Goal: Task Accomplishment & Management: Use online tool/utility

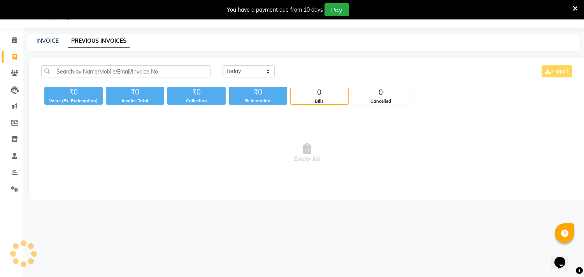
scroll to position [19, 0]
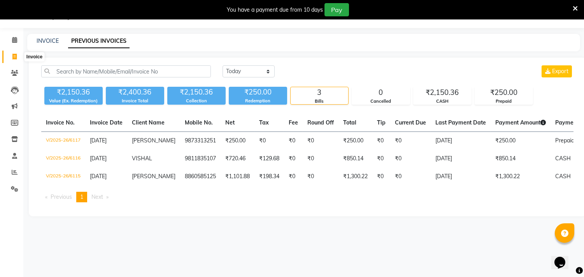
click at [18, 56] on span at bounding box center [15, 57] width 14 height 9
select select "service"
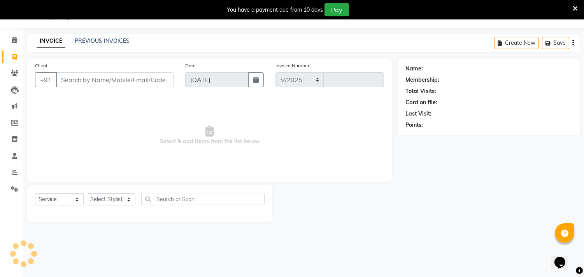
select select "4720"
type input "6119"
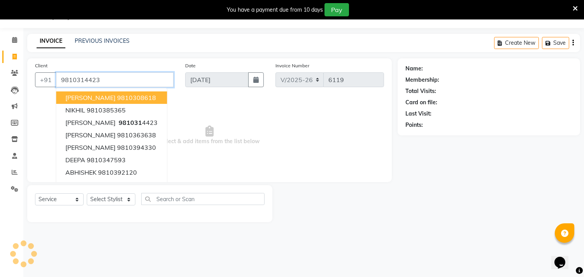
type input "9810314423"
select select "1: Object"
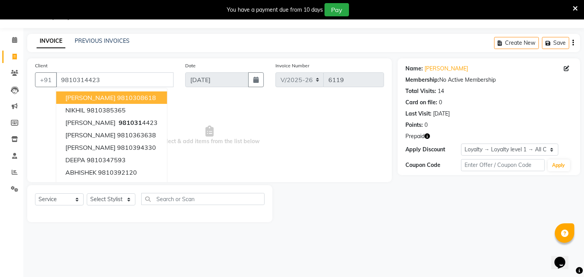
click at [312, 146] on span "Select & add items from the list below" at bounding box center [209, 136] width 349 height 78
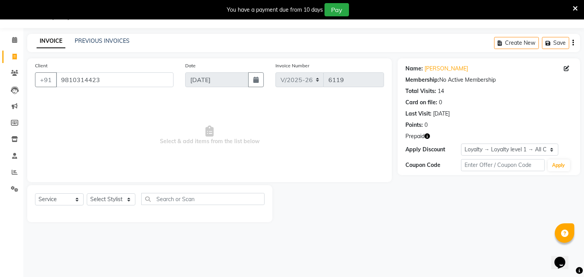
click at [427, 137] on icon "button" at bounding box center [427, 136] width 5 height 5
drag, startPoint x: 387, startPoint y: 165, endPoint x: 306, endPoint y: 180, distance: 82.3
click at [382, 168] on div "Client +91 9810314423 Date 04-09-2025 Invoice Number V/2025 V/2025-26 6119 Sele…" at bounding box center [209, 120] width 365 height 124
click at [129, 199] on select "Select Stylist Aarif AMAN ANJALI Arman Arshad ARSHAD SALMANI ASHU FAIZ gaurav H…" at bounding box center [111, 200] width 49 height 12
select select "54113"
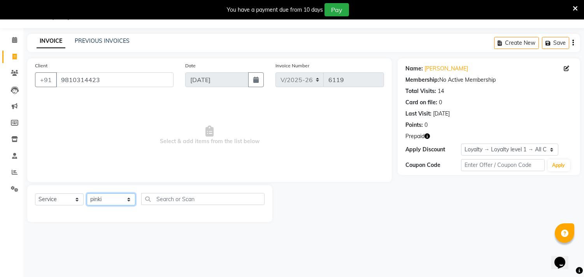
click at [87, 194] on select "Select Stylist Aarif AMAN ANJALI Arman Arshad ARSHAD SALMANI ASHU FAIZ gaurav H…" at bounding box center [111, 200] width 49 height 12
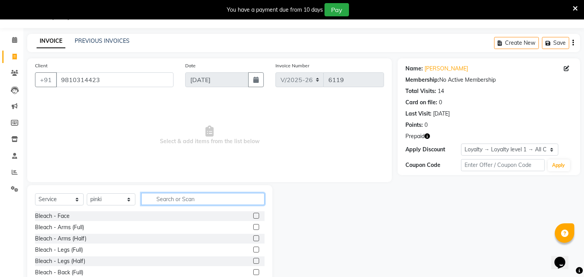
click at [158, 195] on input "text" at bounding box center [202, 199] width 123 height 12
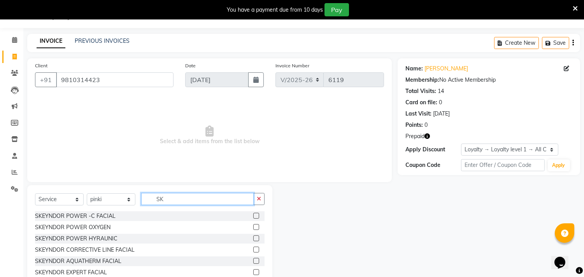
type input "SK"
click at [253, 228] on label at bounding box center [256, 227] width 6 height 6
click at [253, 228] on input "checkbox" at bounding box center [255, 227] width 5 height 5
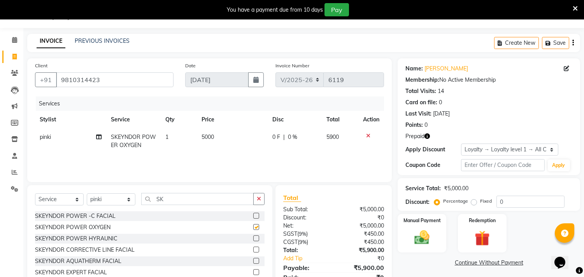
checkbox input "false"
drag, startPoint x: 176, startPoint y: 200, endPoint x: 141, endPoint y: 202, distance: 35.9
click at [141, 202] on div "Select Service Product Membership Package Voucher Prepaid Gift Card Select Styl…" at bounding box center [150, 202] width 230 height 18
click at [129, 200] on select "Select Stylist Aarif AMAN ANJALI Arman Arshad ARSHAD SALMANI ASHU FAIZ gaurav H…" at bounding box center [111, 200] width 49 height 12
select select "60684"
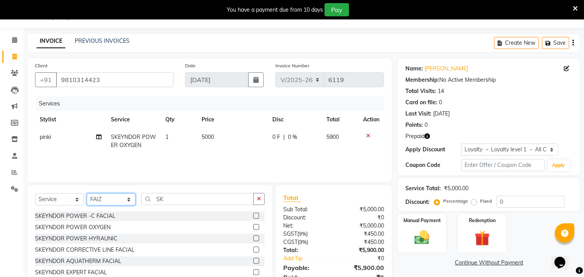
click at [87, 194] on select "Select Stylist Aarif AMAN ANJALI Arman Arshad ARSHAD SALMANI ASHU FAIZ gaurav H…" at bounding box center [111, 200] width 49 height 12
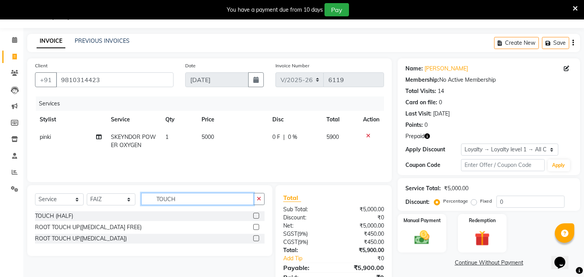
type input "TOUCH"
click at [256, 227] on label at bounding box center [256, 227] width 6 height 6
click at [256, 227] on input "checkbox" at bounding box center [255, 227] width 5 height 5
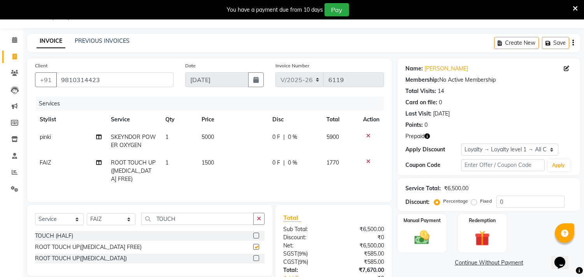
checkbox input "false"
click at [211, 136] on span "5000" at bounding box center [208, 137] width 12 height 7
select select "54113"
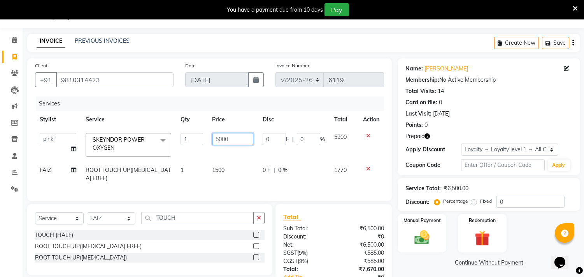
click at [218, 139] on input "5000" at bounding box center [233, 139] width 41 height 12
type input "6000"
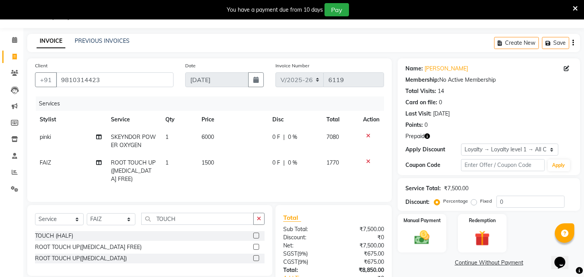
click at [253, 178] on td "1500" at bounding box center [232, 171] width 71 height 34
select select "60684"
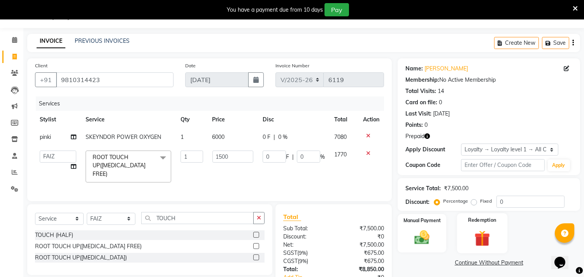
click at [477, 236] on img at bounding box center [483, 238] width 26 height 19
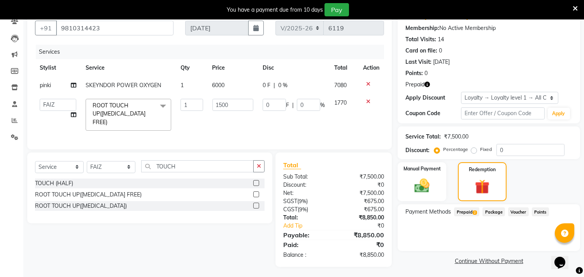
scroll to position [72, 0]
click at [468, 209] on span "Prepaid 2" at bounding box center [466, 211] width 25 height 9
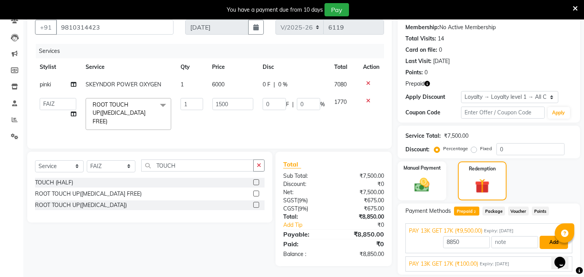
click at [544, 242] on button "Add" at bounding box center [554, 242] width 28 height 13
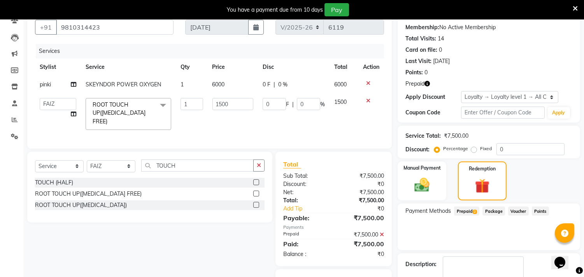
scroll to position [115, 0]
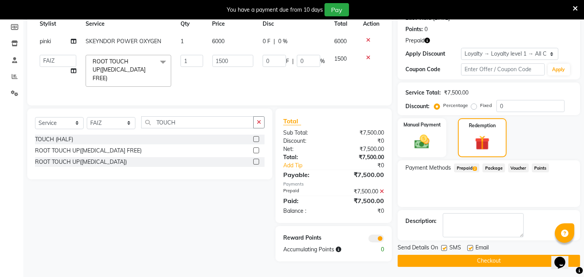
click at [488, 262] on button "Checkout" at bounding box center [489, 261] width 183 height 12
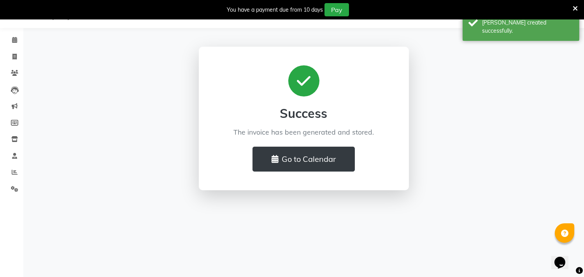
scroll to position [19, 0]
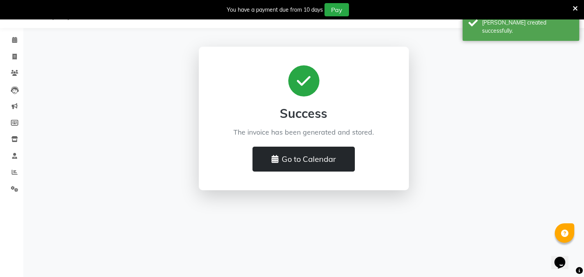
click at [270, 158] on button "Go to Calendar" at bounding box center [304, 159] width 102 height 25
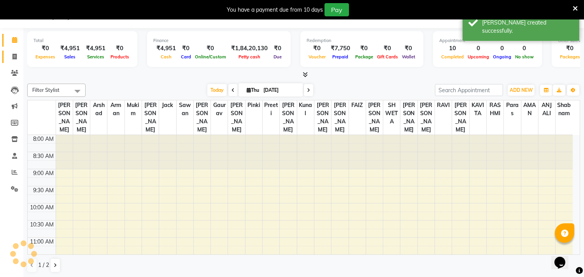
click at [12, 60] on icon at bounding box center [14, 57] width 4 height 6
select select "service"
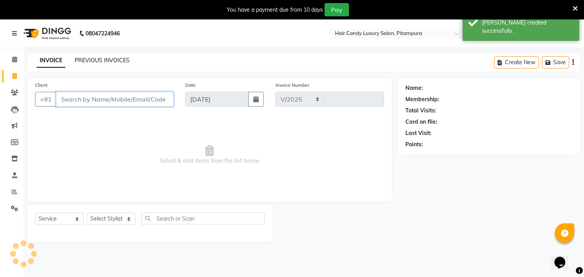
select select "4720"
type input "6121"
click at [100, 62] on link "PREVIOUS INVOICES" at bounding box center [102, 60] width 55 height 7
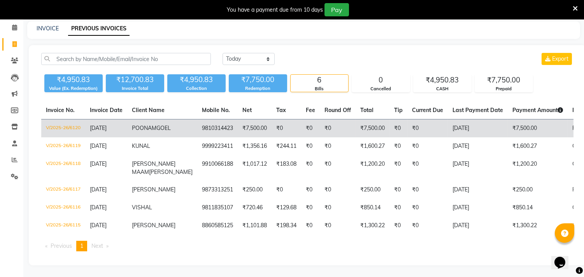
scroll to position [54, 0]
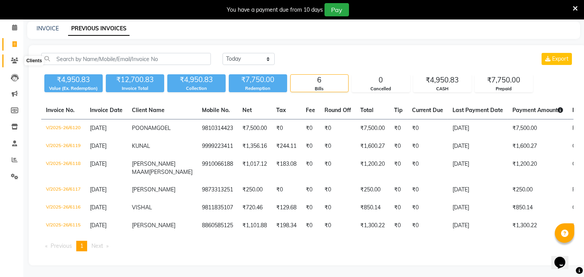
click at [16, 58] on icon at bounding box center [14, 61] width 7 height 6
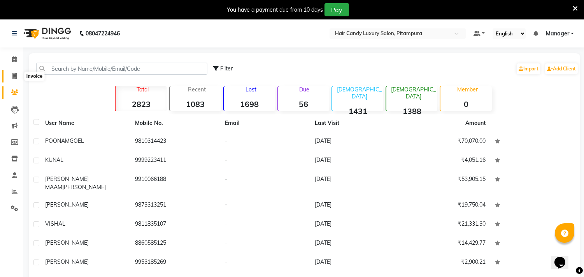
click at [12, 73] on icon at bounding box center [14, 76] width 4 height 6
select select "service"
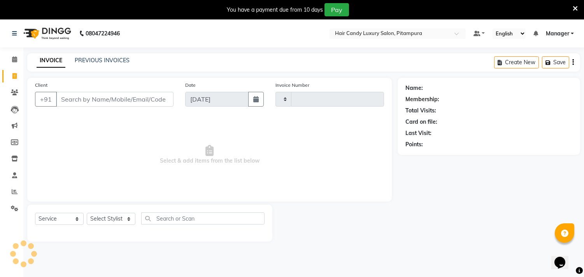
scroll to position [19, 0]
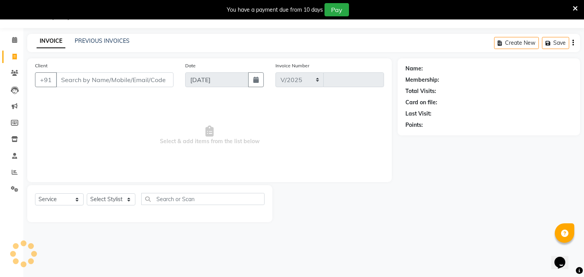
select select "4720"
type input "6121"
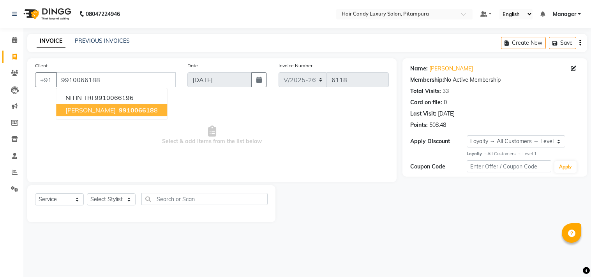
select select "4720"
select select "service"
select select "1: Object"
click at [154, 106] on span "991006618" at bounding box center [136, 110] width 35 height 8
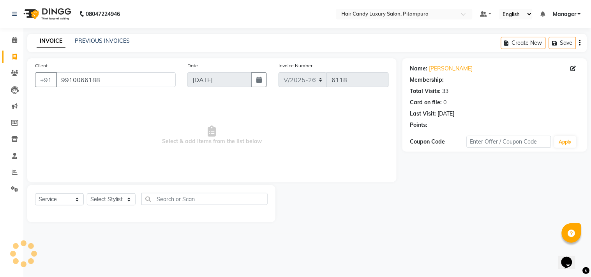
select select "1: Object"
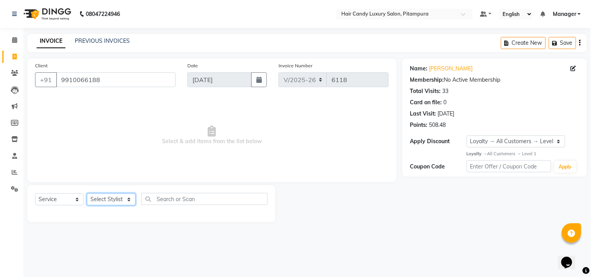
click at [123, 198] on select "Select Stylist Aarif AMAN ANJALI Arman Arshad ARSHAD SALMANI ASHU FAIZ gaurav H…" at bounding box center [111, 200] width 49 height 12
select select "28013"
click at [87, 194] on select "Select Stylist Aarif AMAN ANJALI Arman Arshad ARSHAD SALMANI ASHU FAIZ gaurav H…" at bounding box center [111, 200] width 49 height 12
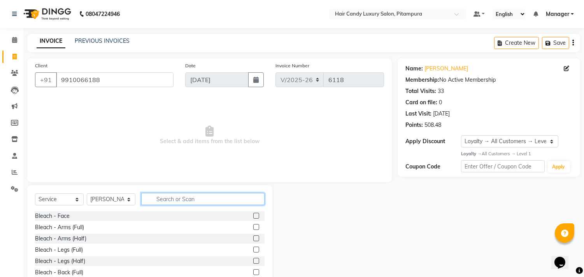
click at [199, 199] on input "text" at bounding box center [202, 199] width 123 height 12
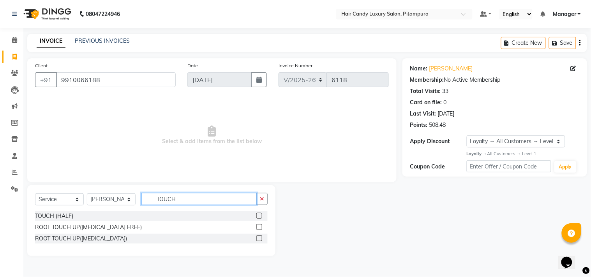
type input "TOUCH"
click at [258, 217] on label at bounding box center [259, 216] width 6 height 6
click at [258, 217] on input "checkbox" at bounding box center [258, 216] width 5 height 5
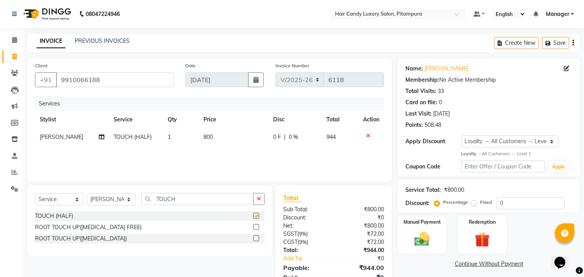
checkbox input "false"
click at [206, 136] on span "800" at bounding box center [208, 137] width 9 height 7
select select "28013"
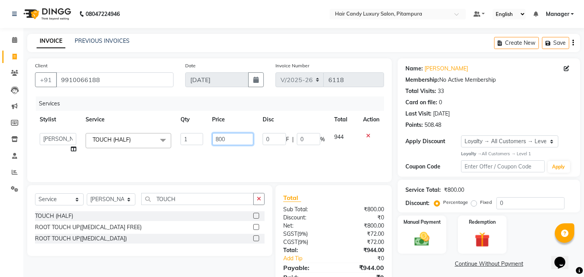
click at [218, 137] on input "800" at bounding box center [233, 139] width 41 height 12
type input "1200"
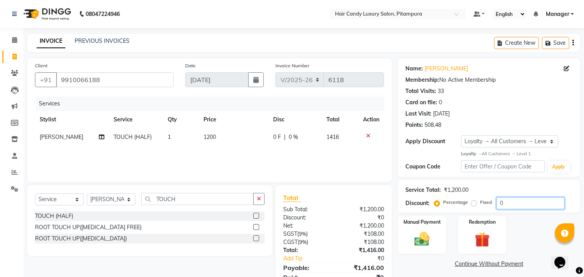
drag, startPoint x: 510, startPoint y: 203, endPoint x: 452, endPoint y: 206, distance: 57.7
click at [456, 206] on div "Percentage Fixed 0" at bounding box center [500, 203] width 129 height 12
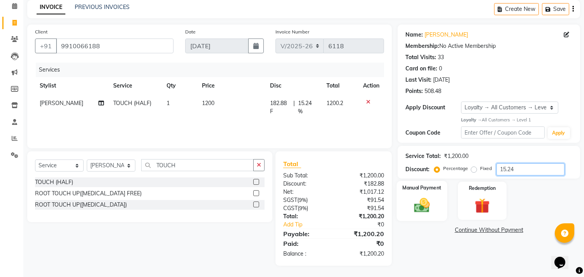
type input "15.24"
click at [426, 206] on img at bounding box center [423, 205] width 26 height 18
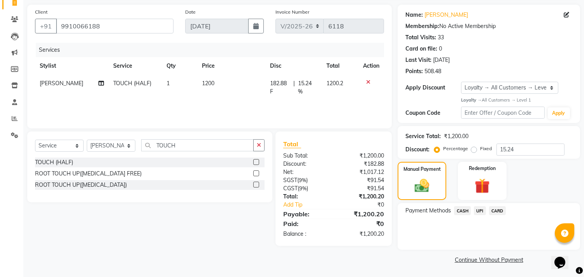
click at [464, 211] on span "CASH" at bounding box center [462, 210] width 17 height 9
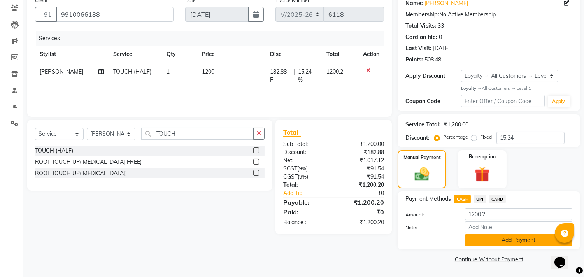
click at [484, 241] on button "Add Payment" at bounding box center [518, 240] width 107 height 12
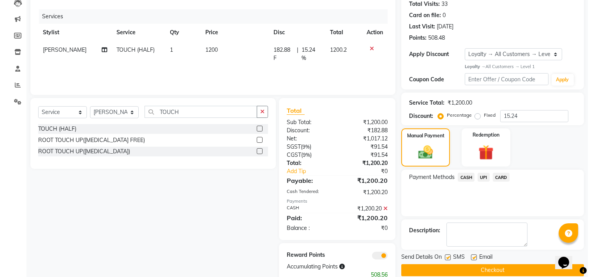
scroll to position [108, 0]
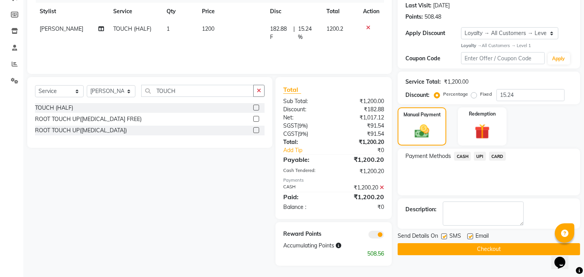
click at [376, 235] on span at bounding box center [377, 235] width 16 height 8
click at [384, 236] on input "checkbox" at bounding box center [384, 236] width 0 height 0
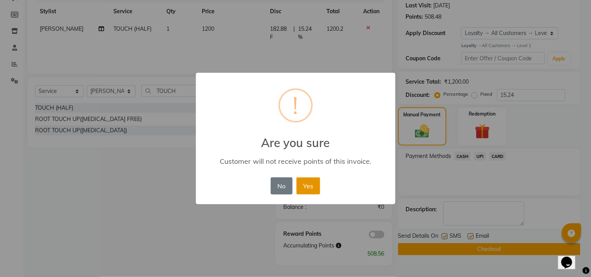
click at [309, 189] on button "Yes" at bounding box center [308, 186] width 24 height 17
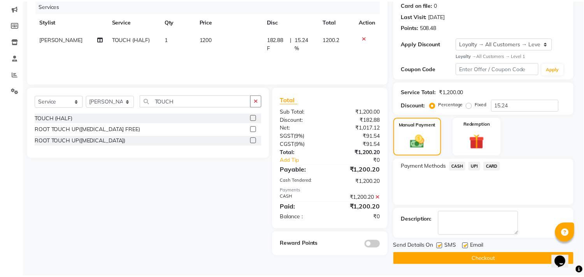
scroll to position [98, 0]
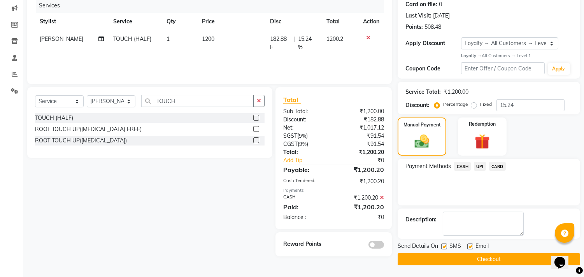
click at [465, 264] on button "Checkout" at bounding box center [489, 259] width 183 height 12
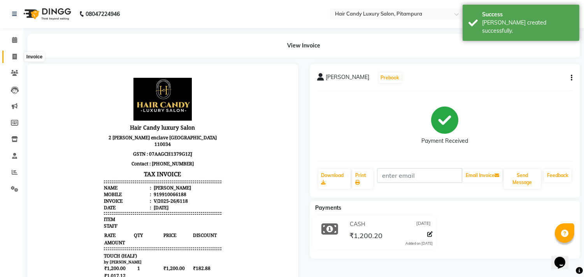
click at [12, 59] on icon at bounding box center [14, 57] width 4 height 6
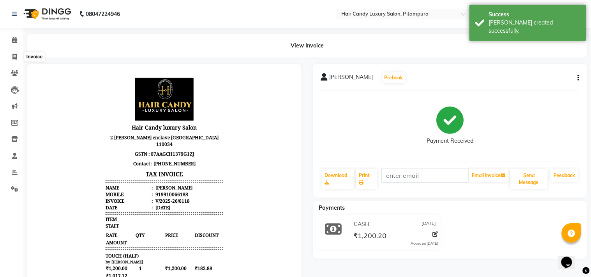
select select "service"
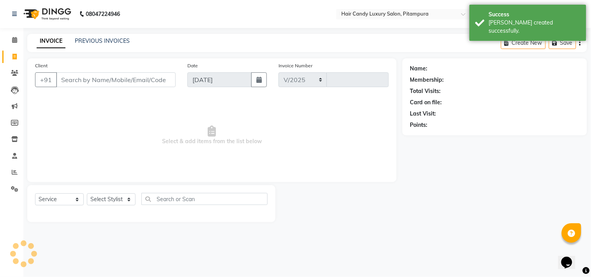
select select "4720"
type input "6119"
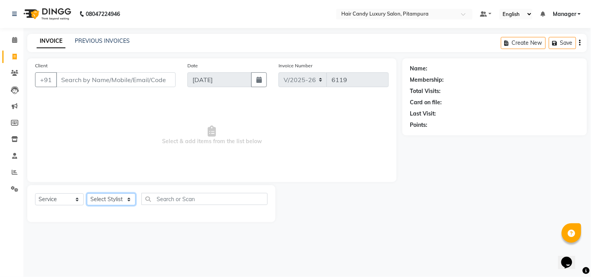
click at [126, 197] on select "Select Stylist Aarif AMAN ANJALI Arman Arshad ARSHAD SALMANI ASHU FAIZ gaurav H…" at bounding box center [111, 200] width 49 height 12
select select "28014"
click at [87, 194] on select "Select Stylist Aarif AMAN ANJALI Arman Arshad ARSHAD SALMANI ASHU FAIZ gaurav H…" at bounding box center [111, 200] width 49 height 12
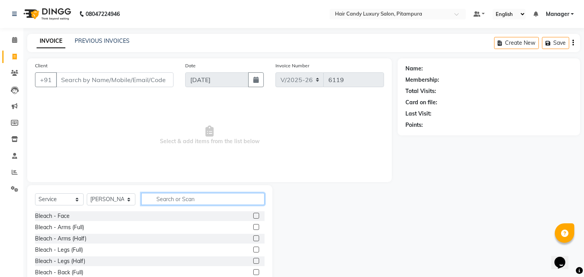
click at [207, 195] on input "text" at bounding box center [202, 199] width 123 height 12
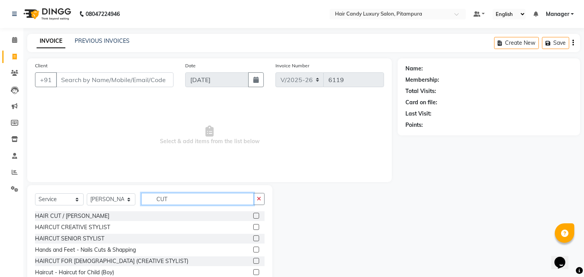
type input "CUT"
click at [253, 216] on label at bounding box center [256, 216] width 6 height 6
click at [253, 216] on input "checkbox" at bounding box center [255, 216] width 5 height 5
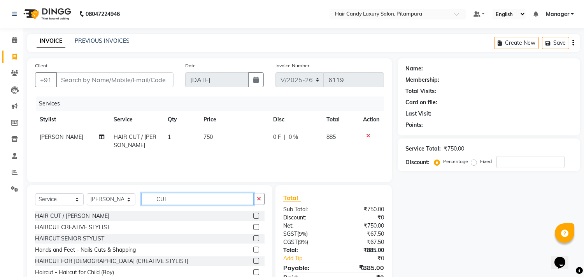
checkbox input "false"
click at [197, 202] on input "CUT" at bounding box center [197, 199] width 113 height 12
type input "C"
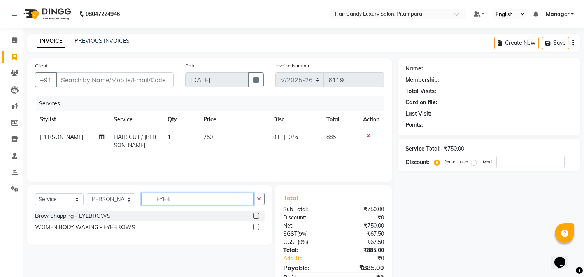
type input "EYEB"
click at [255, 216] on label at bounding box center [256, 216] width 6 height 6
click at [255, 216] on input "checkbox" at bounding box center [255, 216] width 5 height 5
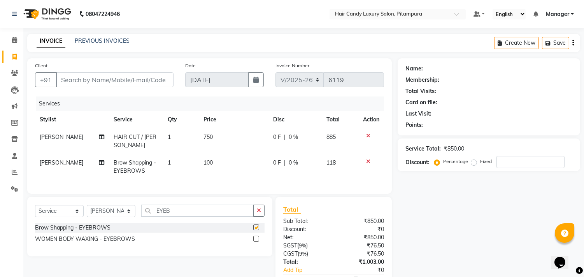
checkbox input "false"
click at [127, 75] on input "Client" at bounding box center [115, 79] width 118 height 15
click at [146, 80] on input "Client" at bounding box center [115, 79] width 118 height 15
type input "9"
type input "0"
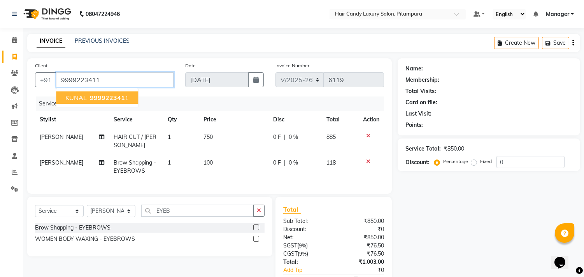
type input "9999223411"
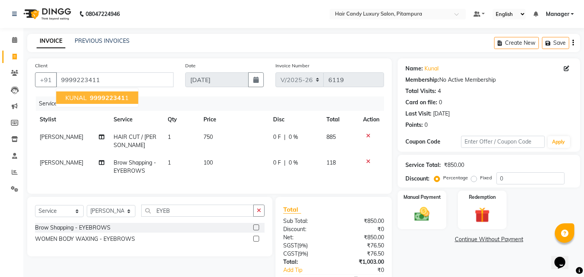
click at [114, 98] on span "999922341" at bounding box center [107, 98] width 35 height 8
click at [252, 177] on td "100" at bounding box center [234, 167] width 70 height 26
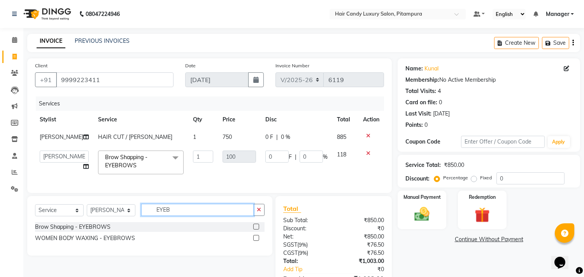
drag, startPoint x: 185, startPoint y: 219, endPoint x: 150, endPoint y: 217, distance: 34.7
click at [150, 216] on input "EYEB" at bounding box center [197, 210] width 113 height 12
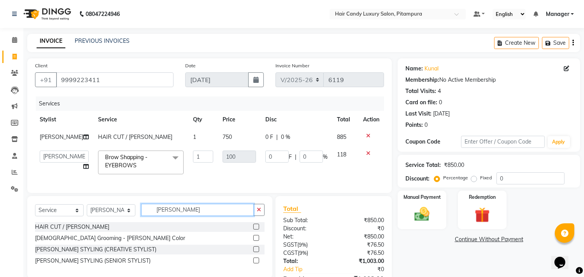
type input "BEARD"
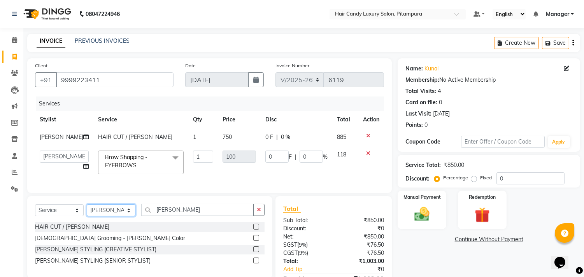
click at [119, 217] on select "Select Stylist Aarif AMAN ANJALI Arman Arshad ARSHAD SALMANI ASHU FAIZ gaurav H…" at bounding box center [111, 210] width 49 height 12
select select "67656"
click at [87, 211] on select "Select Stylist Aarif AMAN ANJALI Arman Arshad ARSHAD SALMANI ASHU FAIZ gaurav H…" at bounding box center [111, 210] width 49 height 12
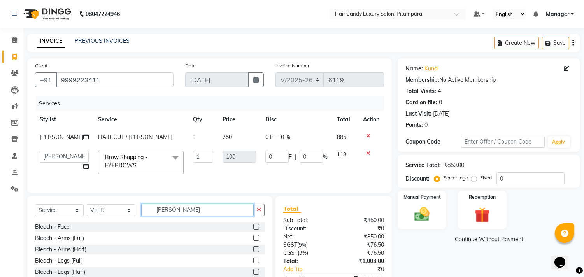
click at [181, 215] on input "BEARD" at bounding box center [197, 210] width 113 height 12
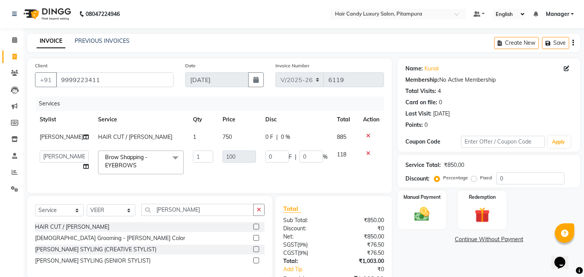
drag, startPoint x: 256, startPoint y: 255, endPoint x: 247, endPoint y: 239, distance: 17.4
click at [256, 252] on label at bounding box center [256, 249] width 6 height 6
click at [256, 252] on input "checkbox" at bounding box center [255, 249] width 5 height 5
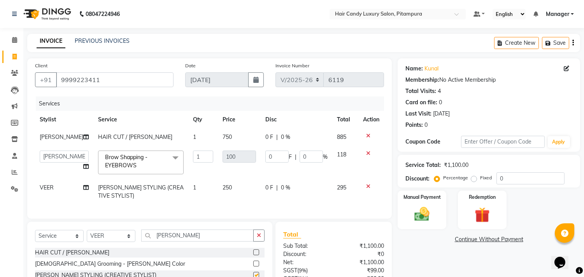
checkbox input "false"
click at [229, 240] on input "BEARD" at bounding box center [197, 236] width 113 height 12
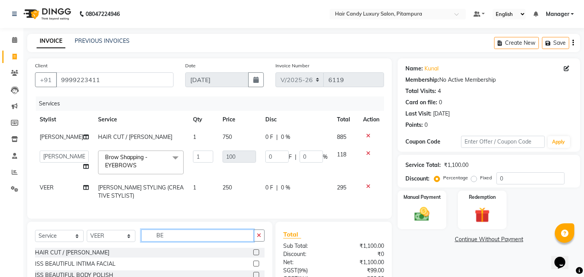
type input "B"
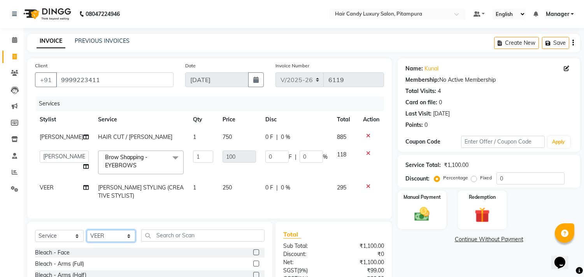
click at [129, 242] on select "Select Stylist Aarif AMAN ANJALI Arman Arshad ARSHAD SALMANI ASHU FAIZ gaurav H…" at bounding box center [111, 236] width 49 height 12
select select "28014"
click at [87, 237] on select "Select Stylist Aarif AMAN ANJALI Arman Arshad ARSHAD SALMANI ASHU FAIZ gaurav H…" at bounding box center [111, 236] width 49 height 12
click at [188, 241] on input "text" at bounding box center [202, 236] width 123 height 12
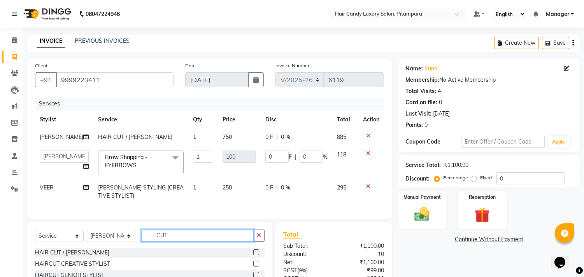
type input "CUT"
click at [253, 267] on label at bounding box center [256, 264] width 6 height 6
click at [253, 267] on input "checkbox" at bounding box center [255, 264] width 5 height 5
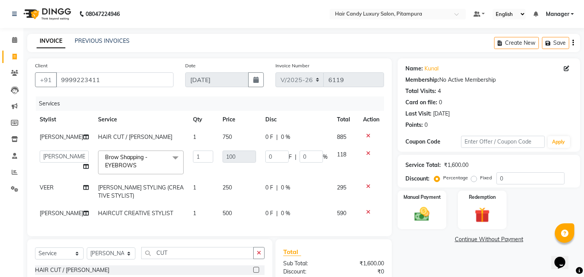
checkbox input "false"
click at [14, 143] on span at bounding box center [15, 139] width 14 height 9
click at [369, 134] on icon at bounding box center [368, 135] width 4 height 5
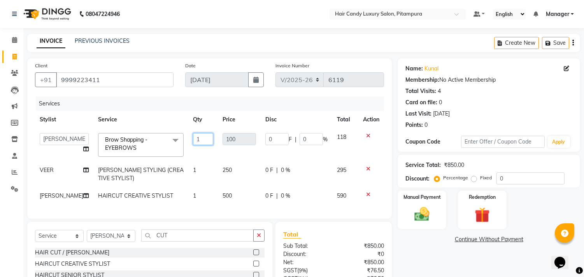
click at [194, 139] on input "1" at bounding box center [203, 139] width 20 height 12
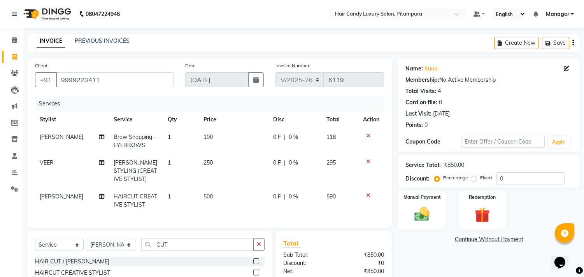
click at [74, 149] on td "Aarif Split Commission" at bounding box center [72, 142] width 74 height 26
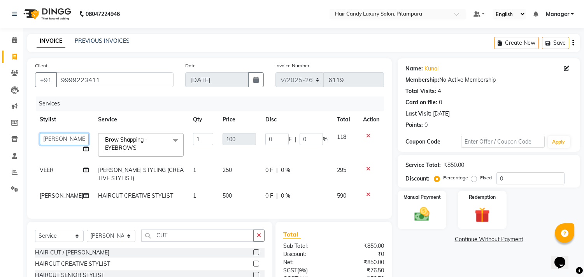
click at [55, 136] on select "Aarif AMAN ANJALI Arman Arshad ARSHAD SALMANI ASHU FAIZ gaurav Hanish harshit J…" at bounding box center [64, 139] width 49 height 12
select select "28022"
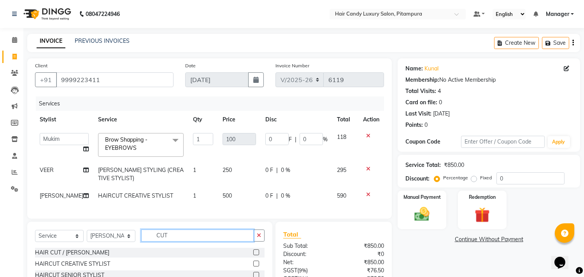
click at [178, 242] on input "CUT" at bounding box center [197, 236] width 113 height 12
click at [130, 242] on select "Select Stylist Aarif AMAN ANJALI Arman Arshad ARSHAD SALMANI ASHU FAIZ gaurav H…" at bounding box center [111, 236] width 49 height 12
select select "28022"
click at [87, 237] on select "Select Stylist Aarif AMAN ANJALI Arman Arshad ARSHAD SALMANI ASHU FAIZ gaurav H…" at bounding box center [111, 236] width 49 height 12
click at [190, 242] on input "CUT" at bounding box center [197, 236] width 113 height 12
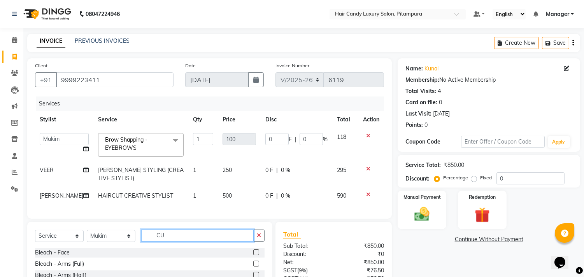
type input "C"
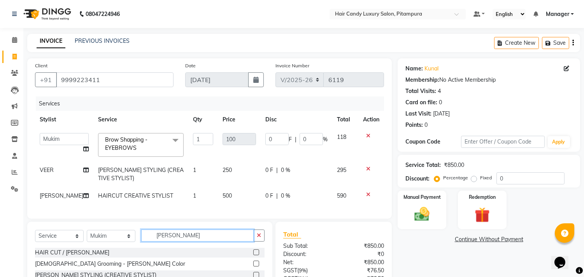
scroll to position [43, 0]
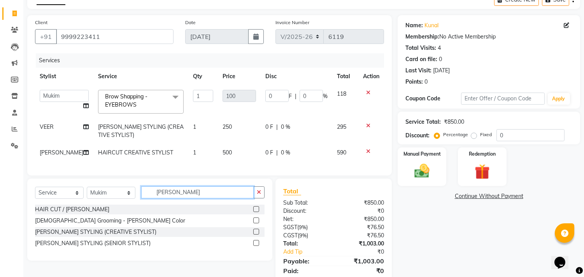
type input "BEARD"
click at [254, 235] on label at bounding box center [256, 232] width 6 height 6
click at [254, 235] on input "checkbox" at bounding box center [255, 232] width 5 height 5
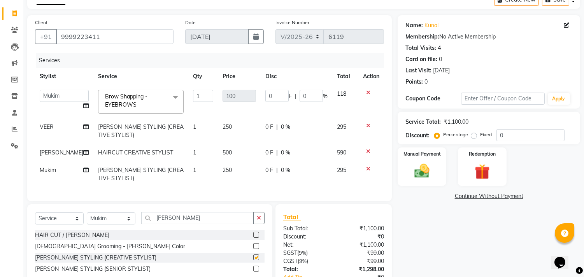
checkbox input "false"
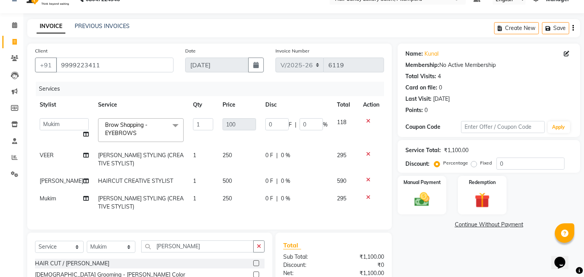
scroll to position [0, 0]
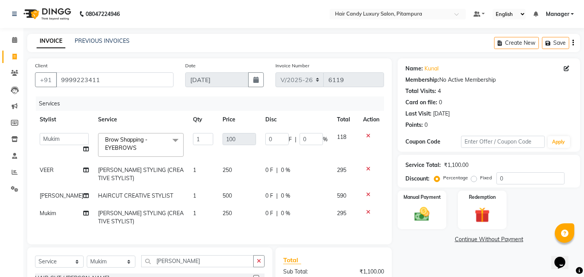
click at [193, 197] on span "1" at bounding box center [194, 195] width 3 height 7
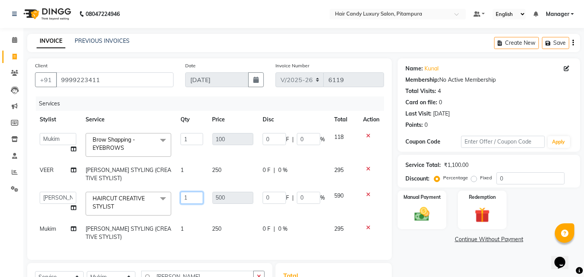
click at [190, 197] on input "1" at bounding box center [192, 198] width 22 height 12
type input "2"
click at [235, 215] on tbody "Aarif AMAN ANJALI Arman Arshad ARSHAD SALMANI ASHU FAIZ gaurav Hanish harshit J…" at bounding box center [209, 188] width 349 height 118
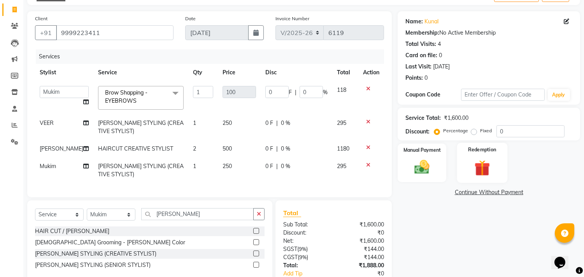
scroll to position [86, 0]
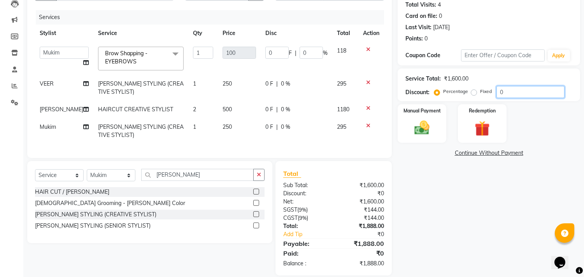
drag, startPoint x: 513, startPoint y: 92, endPoint x: 389, endPoint y: 75, distance: 125.8
click at [406, 82] on div "Service Total: ₹1,600.00 Discount: Percentage Fixed 0" at bounding box center [489, 85] width 167 height 26
type input "1"
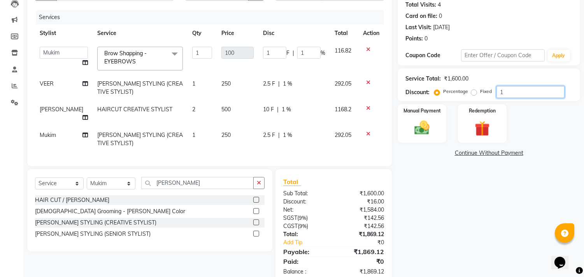
type input "15"
type input "15.2"
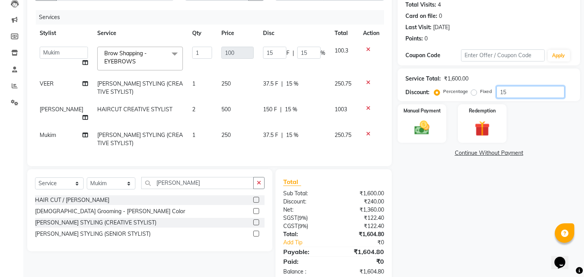
type input "15.2"
type input "15.24"
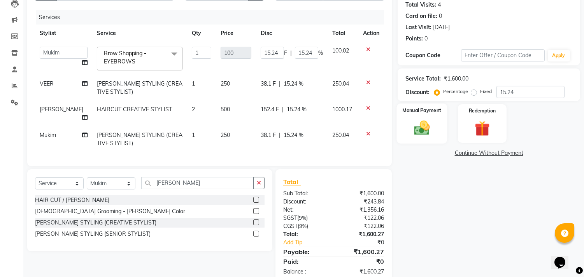
click at [433, 123] on img at bounding box center [423, 128] width 26 height 18
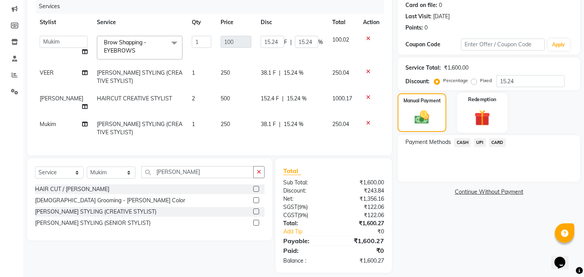
scroll to position [103, 0]
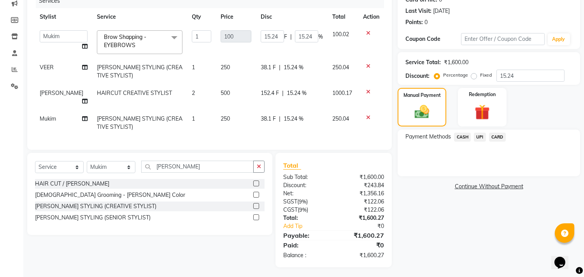
click at [463, 135] on span "CASH" at bounding box center [462, 137] width 17 height 9
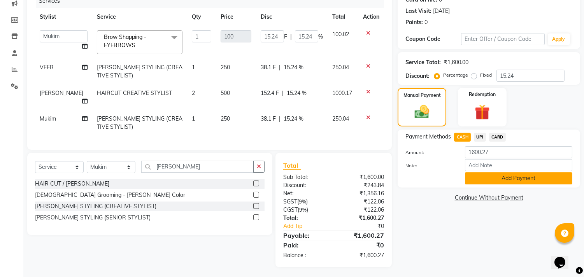
click at [495, 177] on button "Add Payment" at bounding box center [518, 179] width 107 height 12
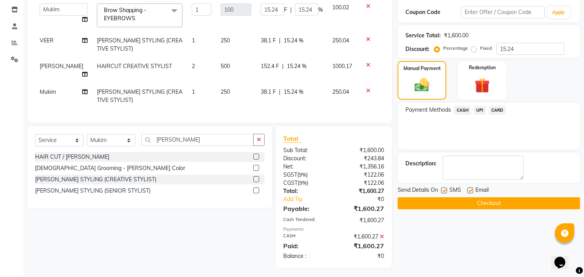
scroll to position [130, 0]
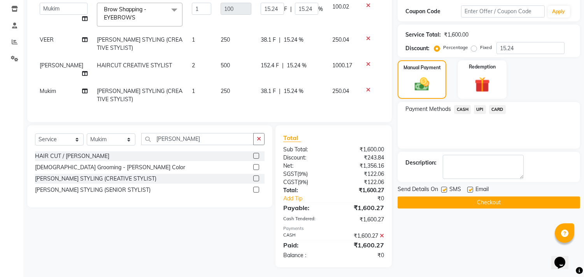
click at [475, 201] on button "Checkout" at bounding box center [489, 203] width 183 height 12
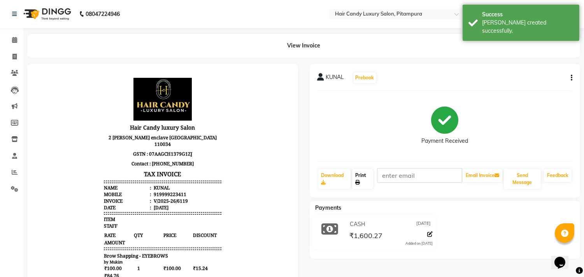
click at [365, 177] on link "Print" at bounding box center [362, 179] width 21 height 20
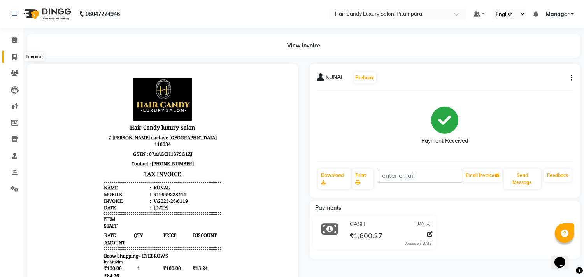
click at [14, 56] on icon at bounding box center [14, 57] width 4 height 6
select select "service"
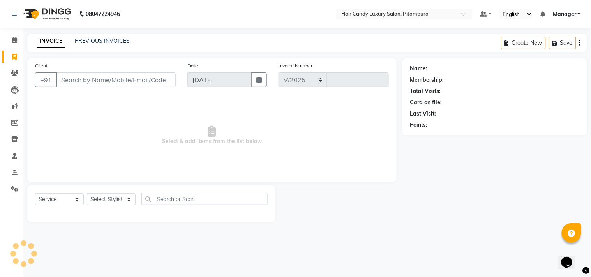
select select "4720"
type input "6120"
click at [87, 43] on link "PREVIOUS INVOICES" at bounding box center [102, 40] width 55 height 7
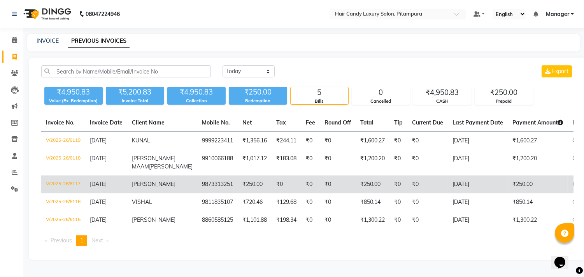
scroll to position [9, 0]
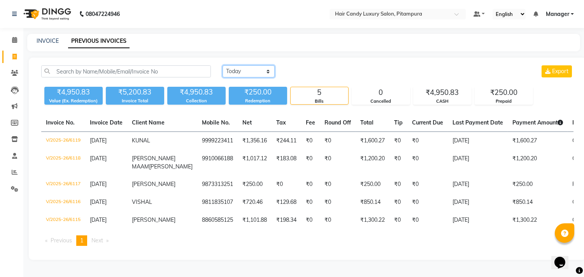
click at [264, 65] on select "Today Yesterday Custom Range" at bounding box center [249, 71] width 52 height 12
select select "yesterday"
click at [223, 65] on select "Today Yesterday Custom Range" at bounding box center [249, 71] width 52 height 12
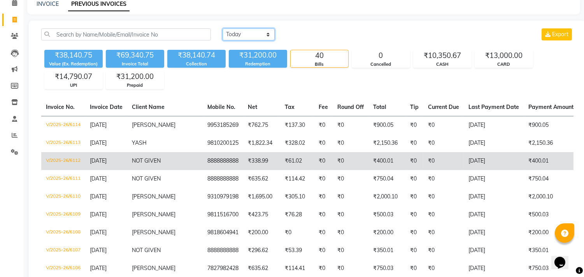
scroll to position [52, 0]
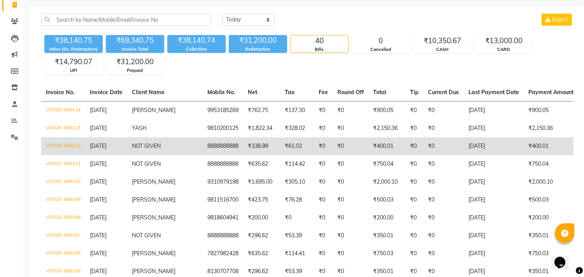
click at [209, 152] on td "8888888888" at bounding box center [223, 146] width 40 height 18
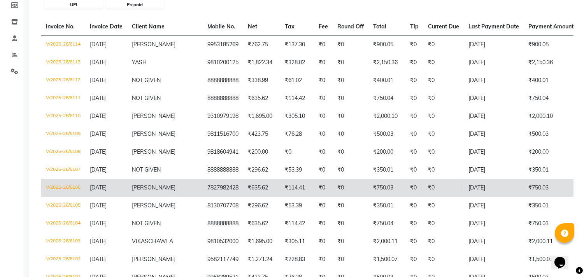
scroll to position [138, 0]
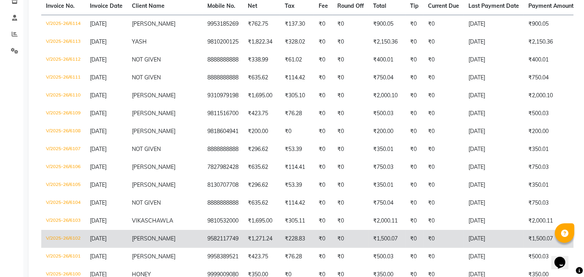
click at [280, 248] on td "₹228.83" at bounding box center [297, 239] width 34 height 18
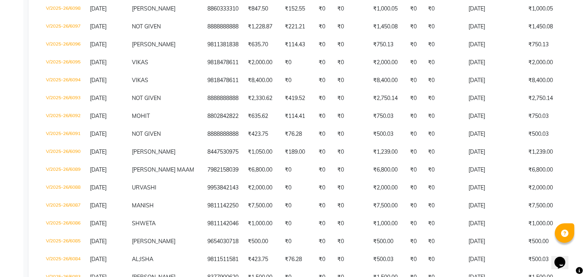
scroll to position [396, 0]
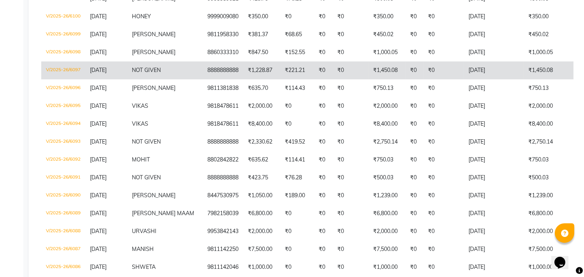
click at [369, 79] on td "₹1,450.08" at bounding box center [387, 71] width 37 height 18
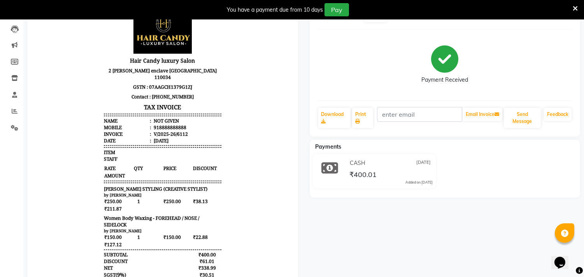
scroll to position [86, 0]
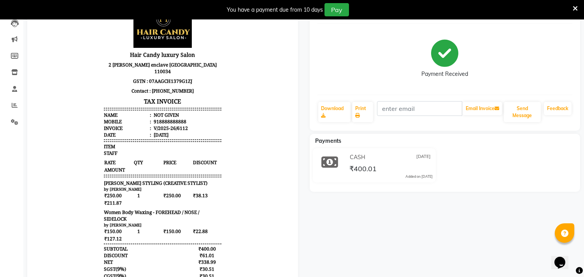
click at [575, 6] on icon at bounding box center [575, 8] width 5 height 7
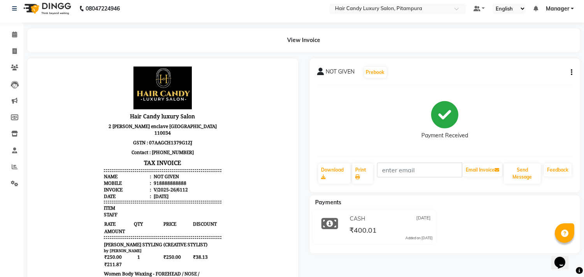
scroll to position [0, 0]
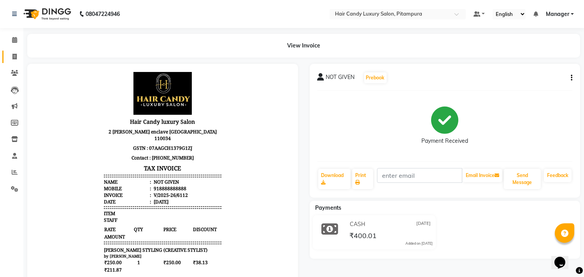
click at [14, 62] on link "Invoice" at bounding box center [11, 57] width 19 height 13
select select "service"
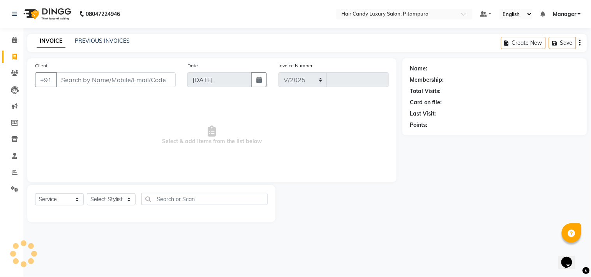
select select "4720"
type input "6120"
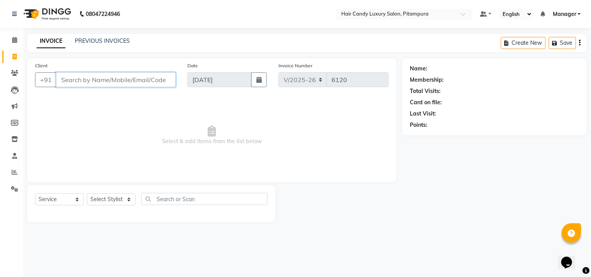
click at [146, 82] on input "Client" at bounding box center [116, 79] width 120 height 15
drag, startPoint x: 118, startPoint y: 46, endPoint x: 118, endPoint y: 40, distance: 5.5
click at [118, 43] on div "INVOICE PREVIOUS INVOICES" at bounding box center [83, 41] width 112 height 9
click at [118, 40] on link "PREVIOUS INVOICES" at bounding box center [102, 40] width 55 height 7
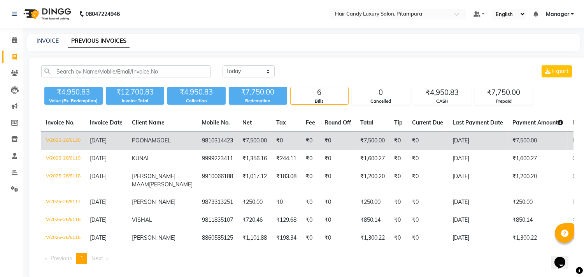
click at [320, 147] on td "₹0" at bounding box center [338, 141] width 36 height 18
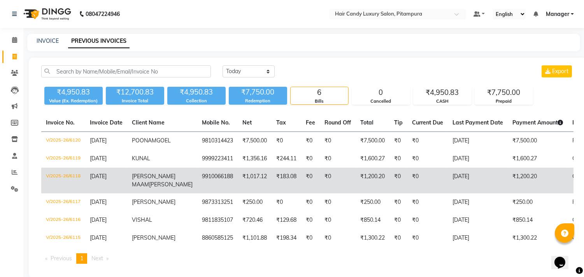
scroll to position [34, 0]
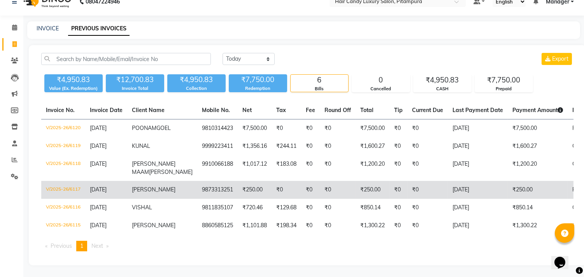
click at [508, 181] on td "₹250.00" at bounding box center [538, 190] width 60 height 18
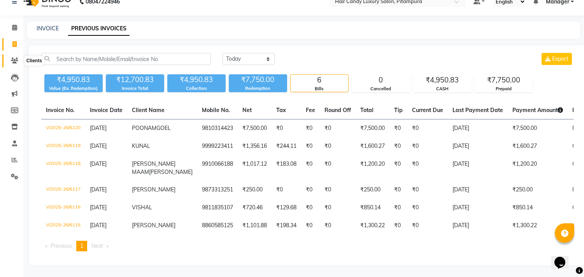
click at [12, 58] on icon at bounding box center [14, 61] width 7 height 6
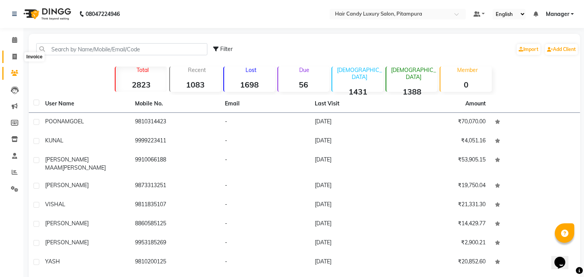
click at [14, 57] on icon at bounding box center [14, 57] width 4 height 6
select select "service"
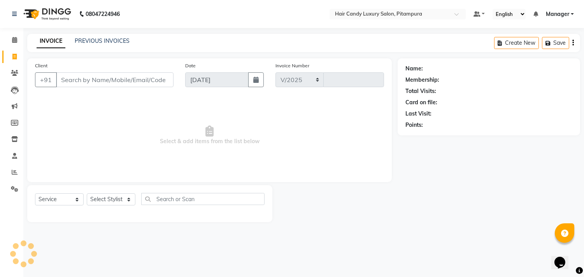
select select "4720"
type input "6121"
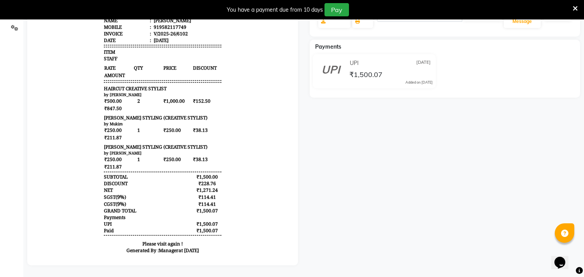
scroll to position [187, 0]
click at [576, 8] on icon at bounding box center [575, 8] width 5 height 7
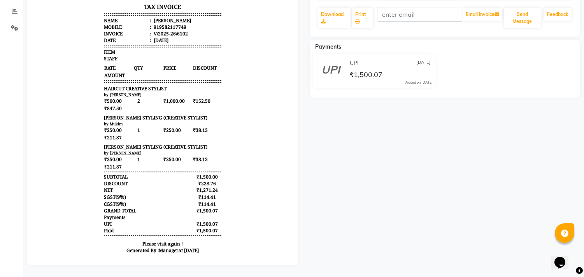
scroll to position [167, 0]
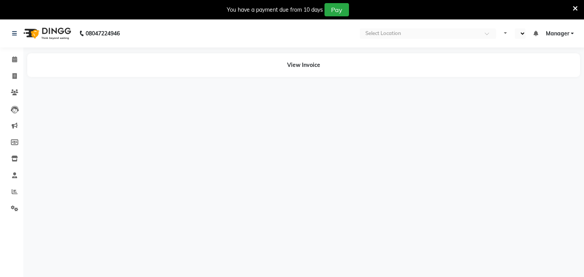
select select "en"
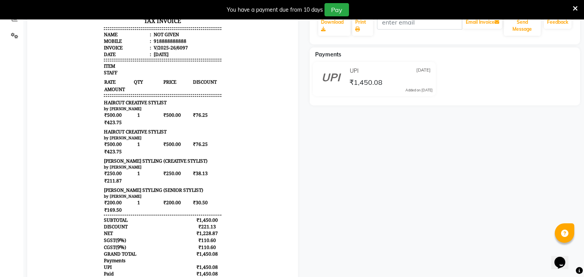
click at [579, 11] on div "You have a payment due from 10 days Pay" at bounding box center [292, 9] width 584 height 19
click at [577, 7] on icon at bounding box center [575, 8] width 5 height 7
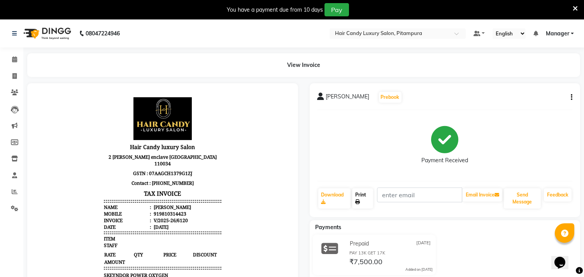
click at [364, 202] on link "Print" at bounding box center [362, 198] width 21 height 20
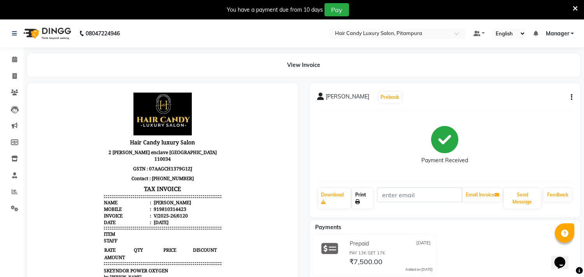
scroll to position [6, 0]
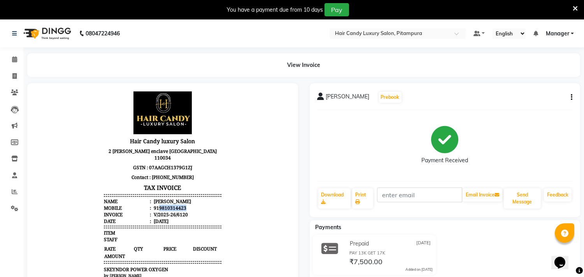
drag, startPoint x: 153, startPoint y: 200, endPoint x: 180, endPoint y: 199, distance: 26.9
click at [180, 204] on li "Mobile : 919810314423" at bounding box center [163, 207] width 118 height 7
copy div "9810314423"
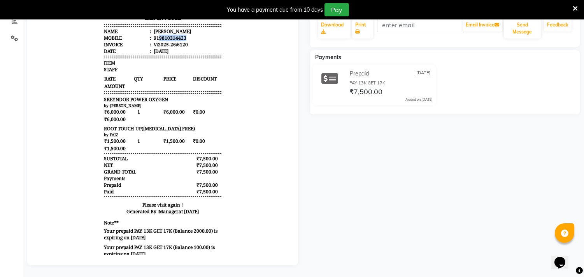
scroll to position [0, 0]
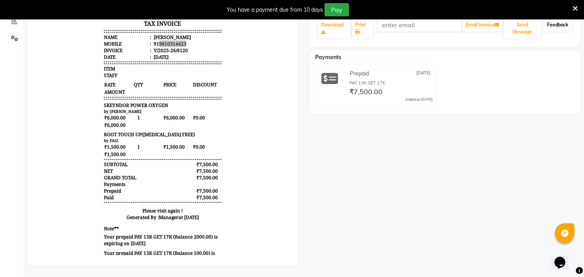
drag, startPoint x: 576, startPoint y: 7, endPoint x: 569, endPoint y: 25, distance: 19.2
click at [576, 7] on icon at bounding box center [575, 8] width 5 height 7
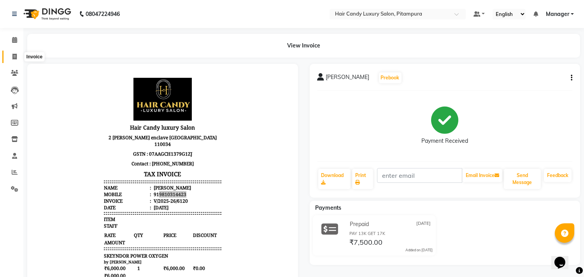
click at [9, 56] on span at bounding box center [15, 57] width 14 height 9
select select "service"
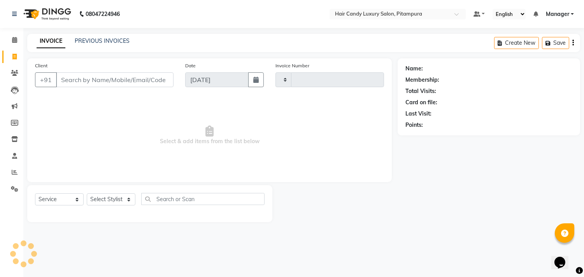
type input "6121"
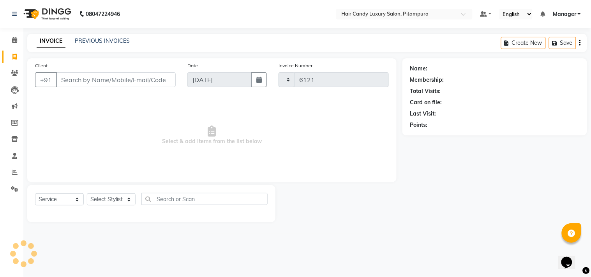
select select "4720"
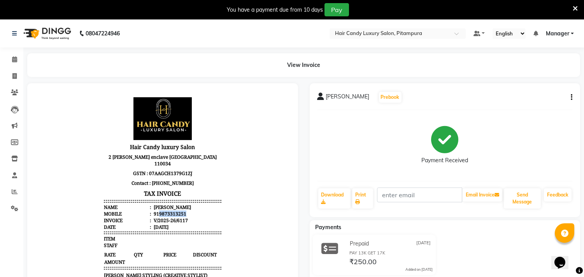
drag, startPoint x: 153, startPoint y: 208, endPoint x: 179, endPoint y: 206, distance: 25.7
click at [179, 210] on li "Mobile : 919873313251" at bounding box center [163, 213] width 118 height 7
copy div "9873313251"
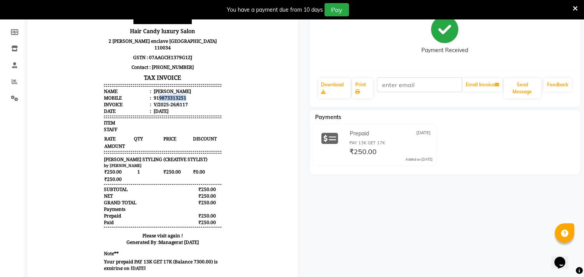
scroll to position [131, 0]
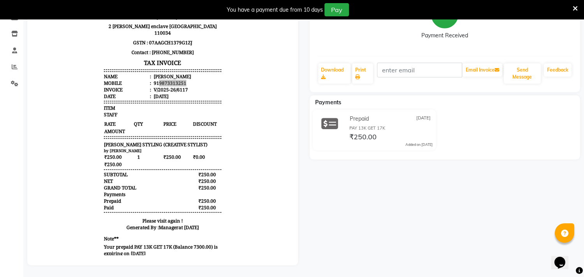
click at [577, 4] on span at bounding box center [575, 8] width 5 height 9
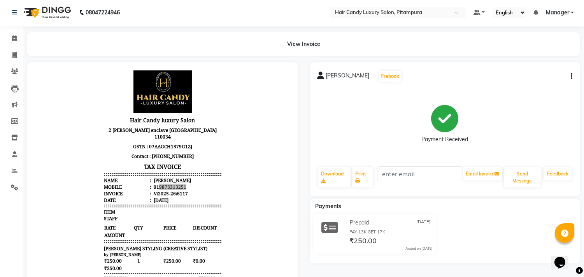
scroll to position [0, 0]
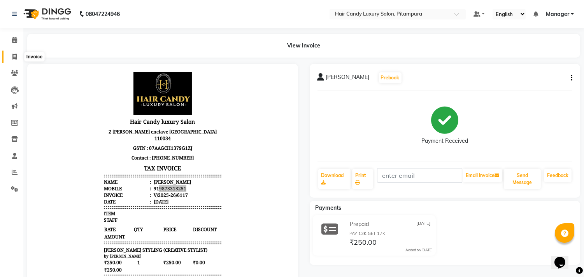
click at [14, 56] on icon at bounding box center [14, 57] width 4 height 6
select select "service"
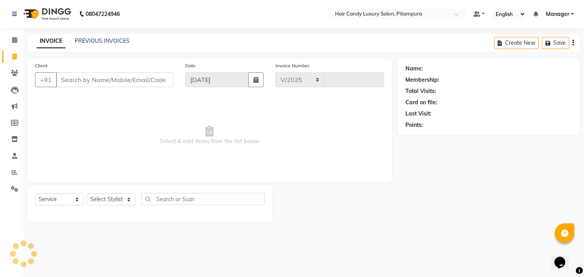
select select "4720"
type input "6121"
